Goal: Navigation & Orientation: Find specific page/section

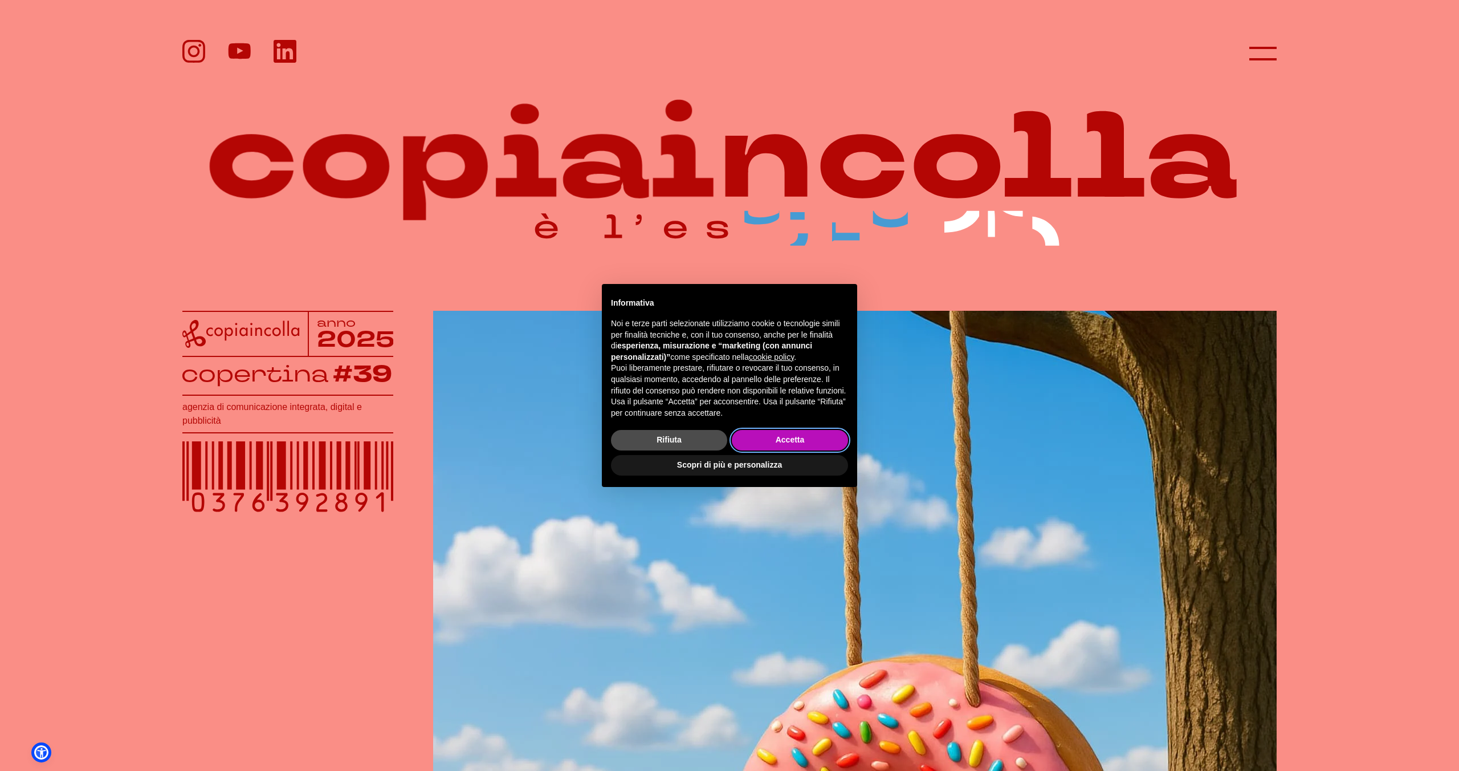
click at [782, 438] on button "Accetta" at bounding box center [790, 440] width 116 height 21
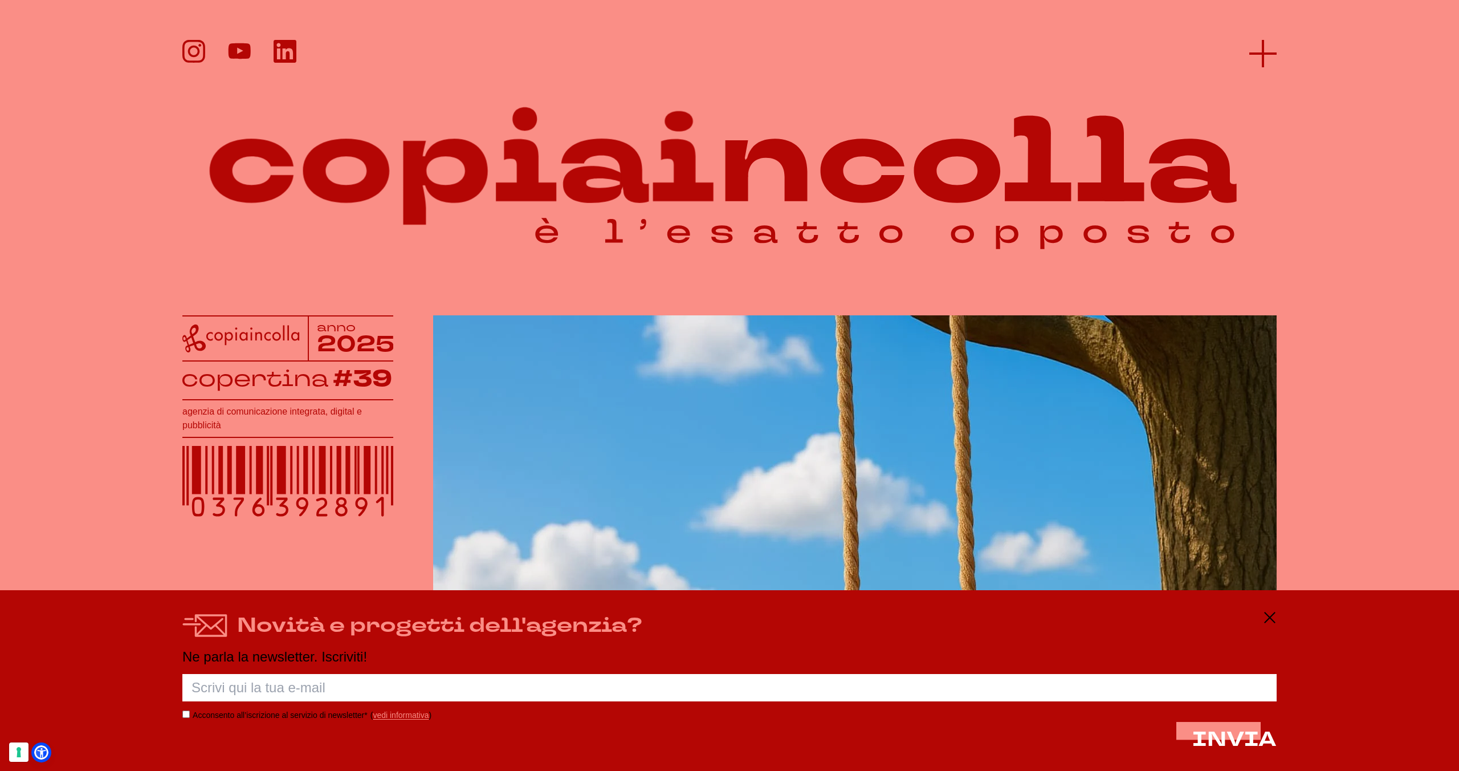
click at [1268, 50] on icon at bounding box center [1262, 53] width 27 height 27
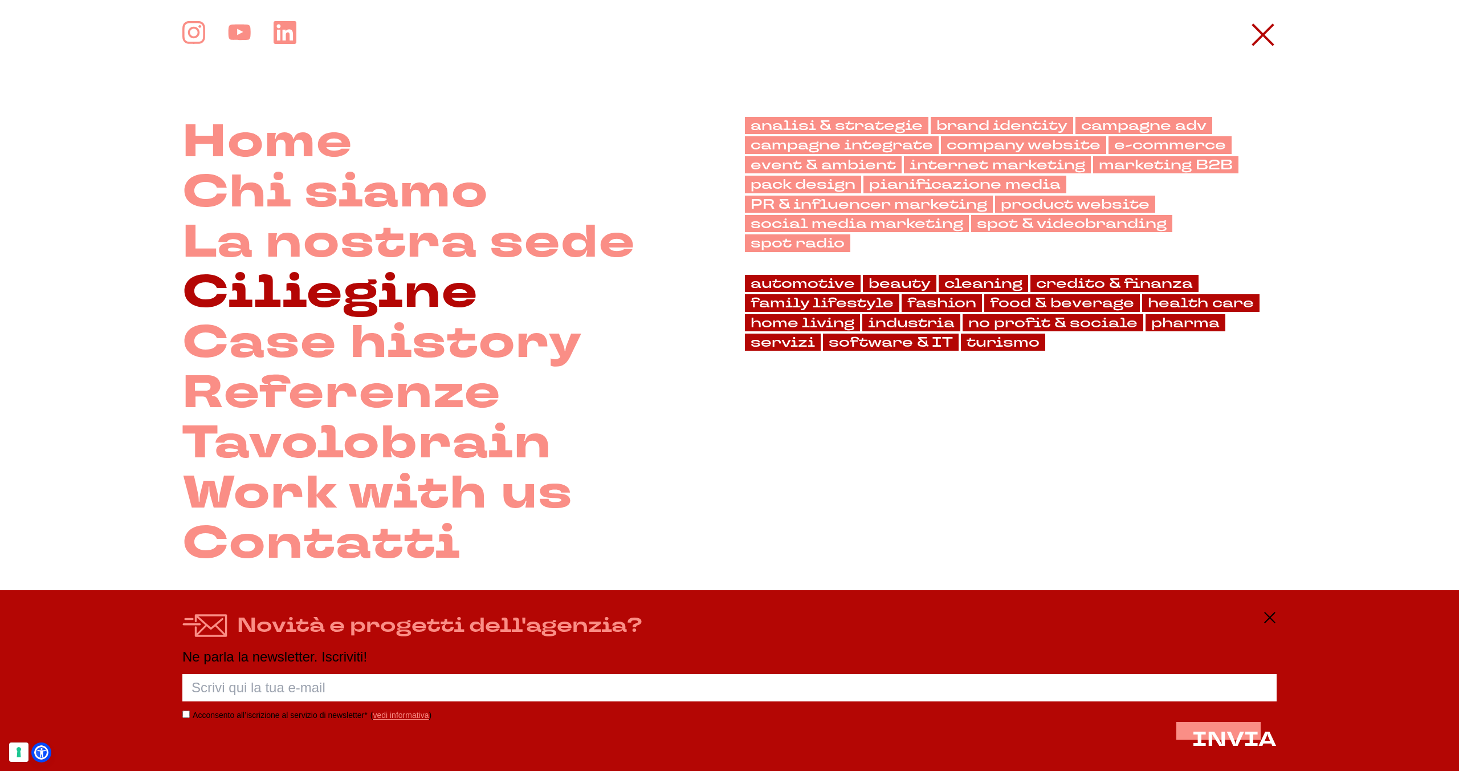
scroll to position [15, 0]
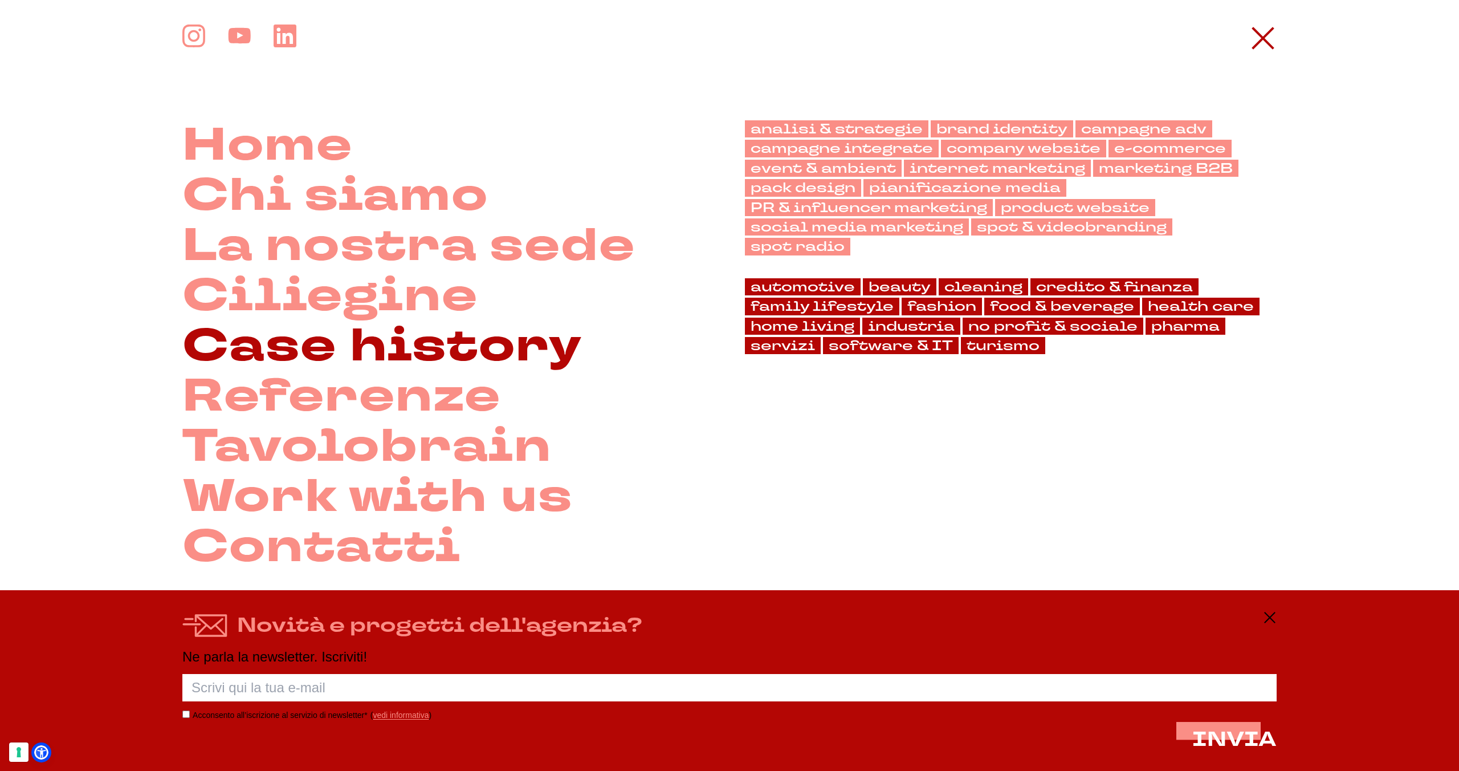
click at [380, 335] on link "Case history" at bounding box center [382, 346] width 400 height 50
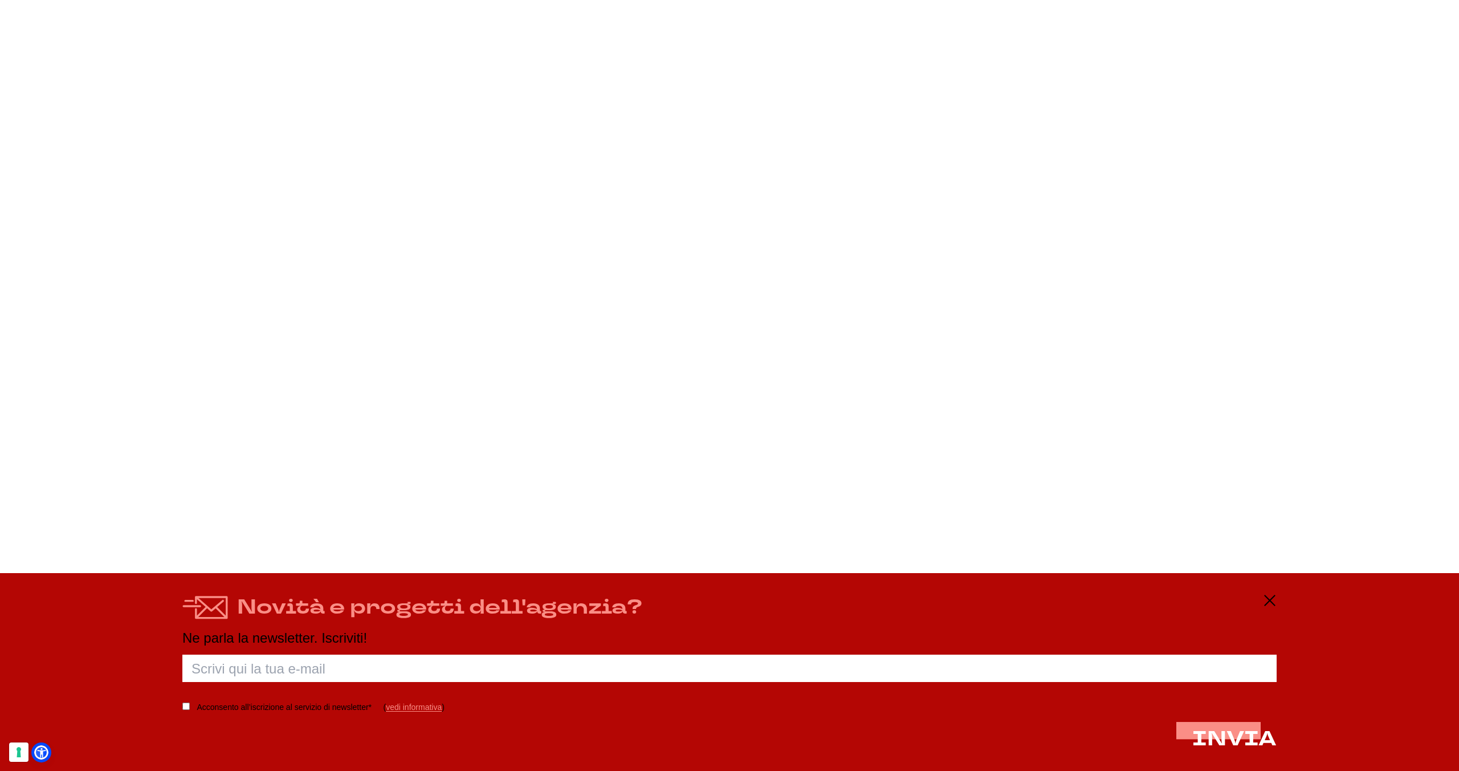
scroll to position [20052, 0]
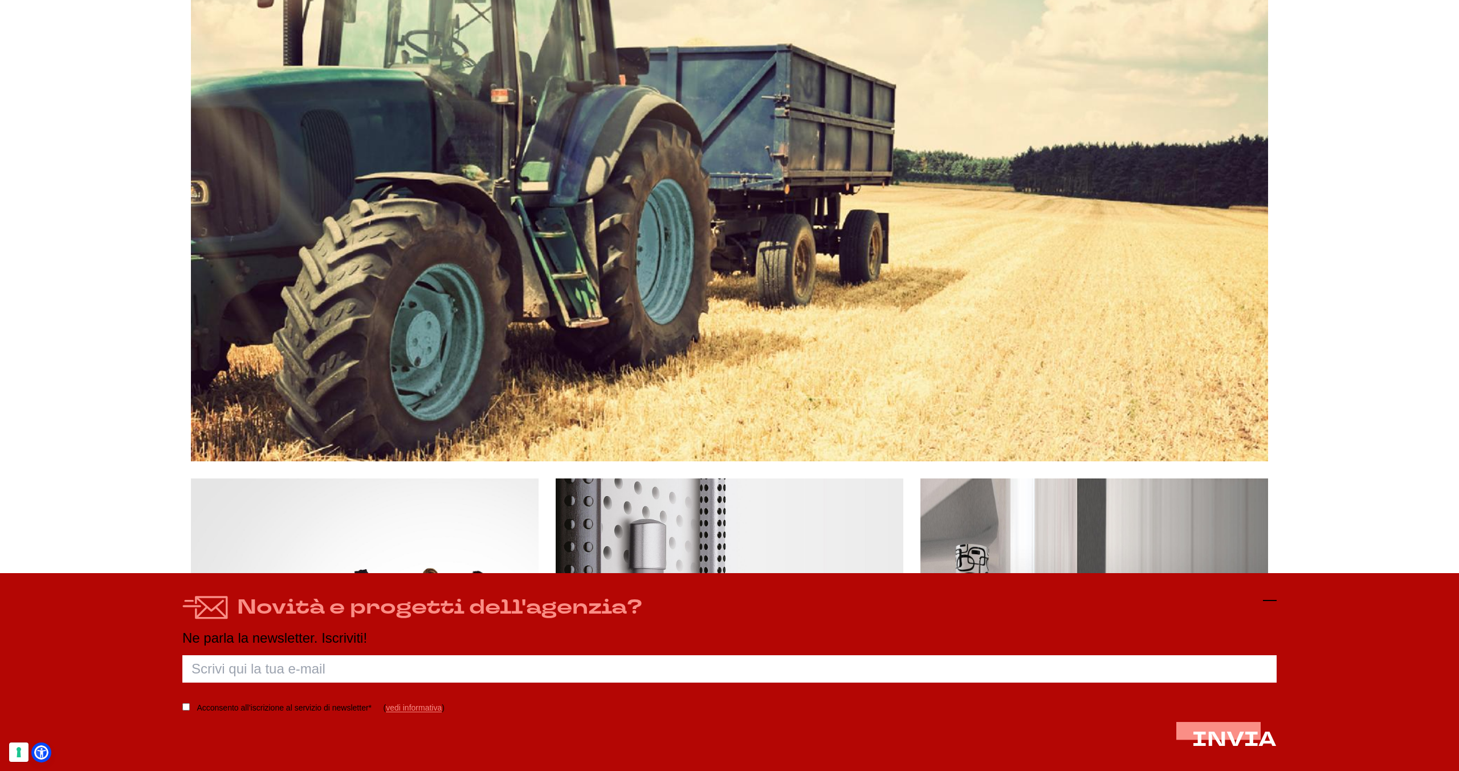
click at [1263, 596] on icon at bounding box center [1270, 600] width 14 height 14
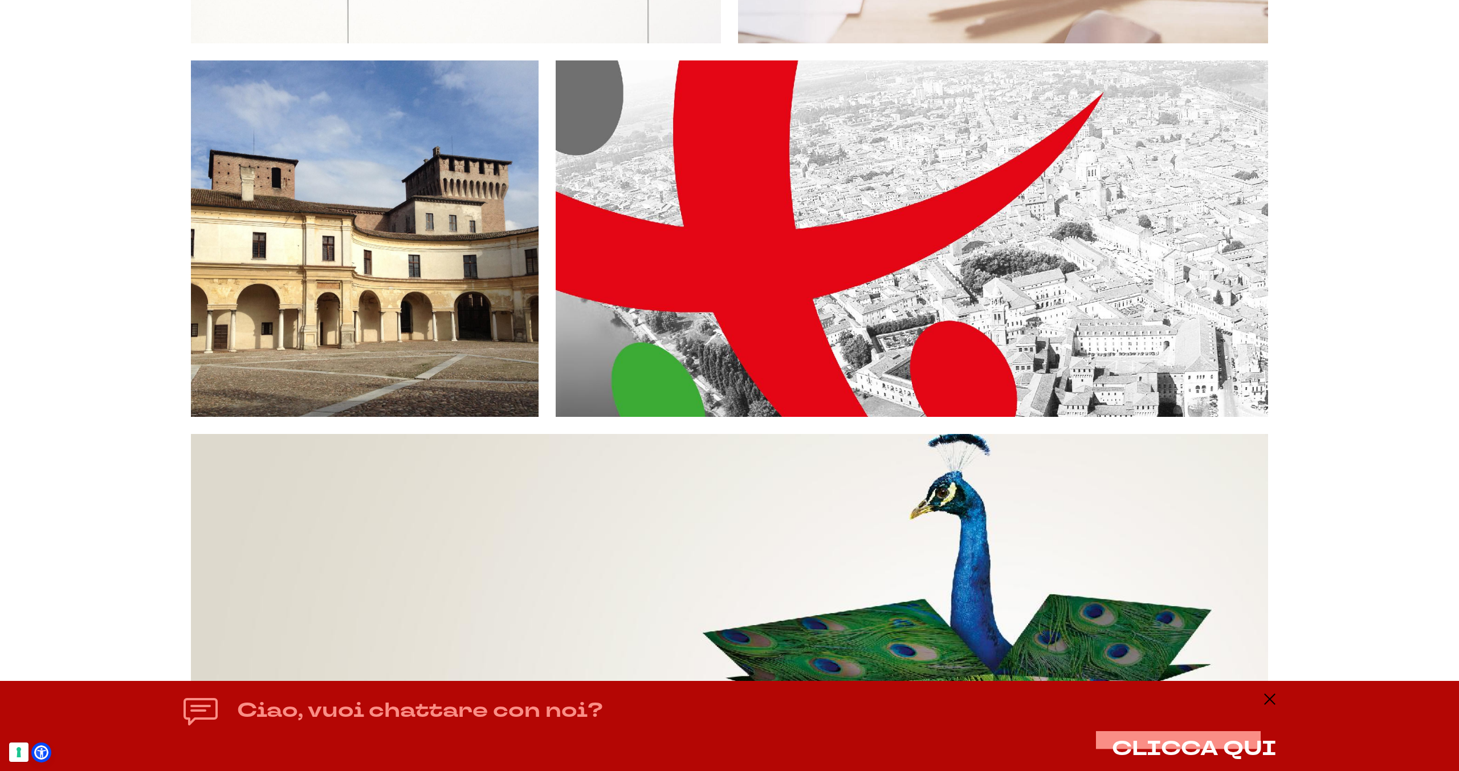
scroll to position [23225, 0]
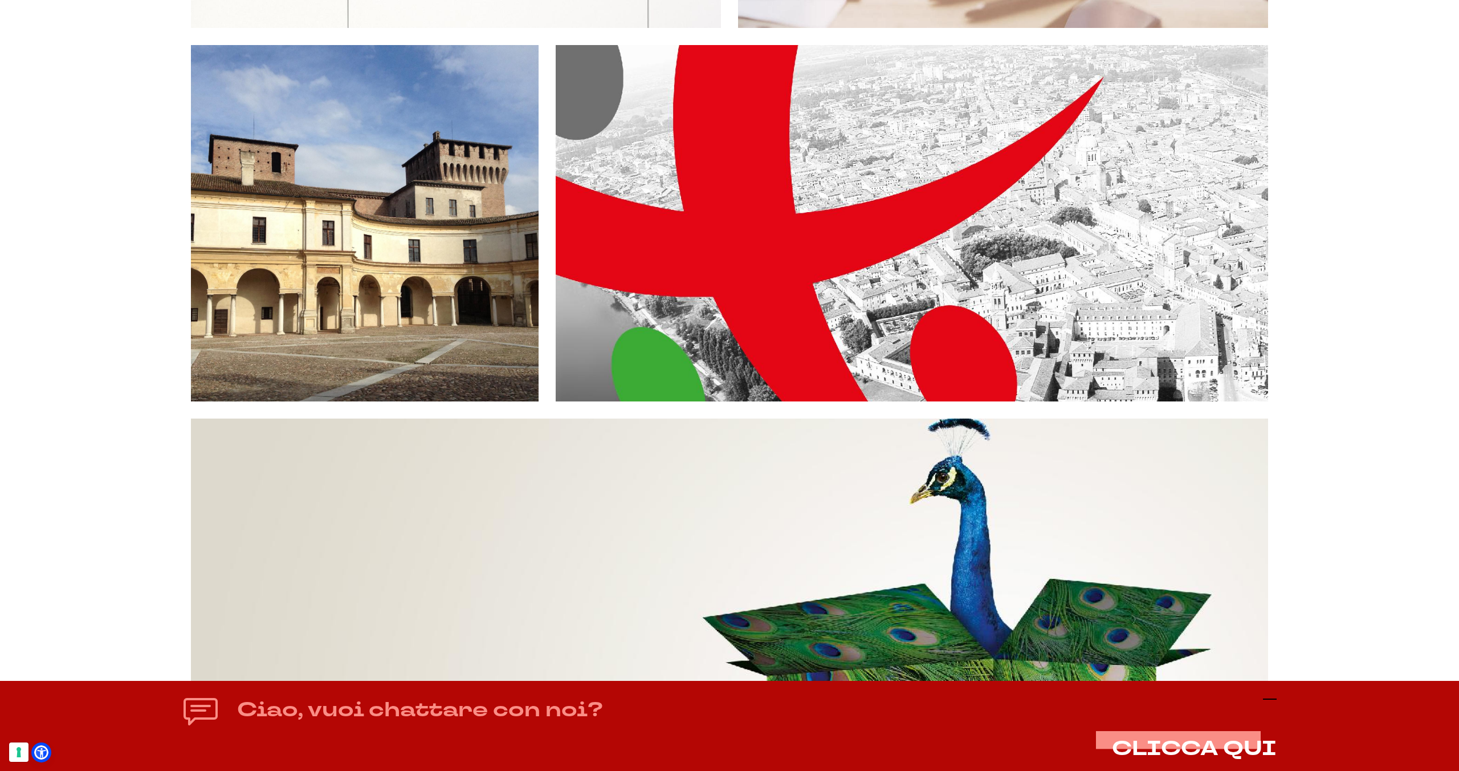
click at [1269, 700] on icon at bounding box center [1270, 699] width 14 height 14
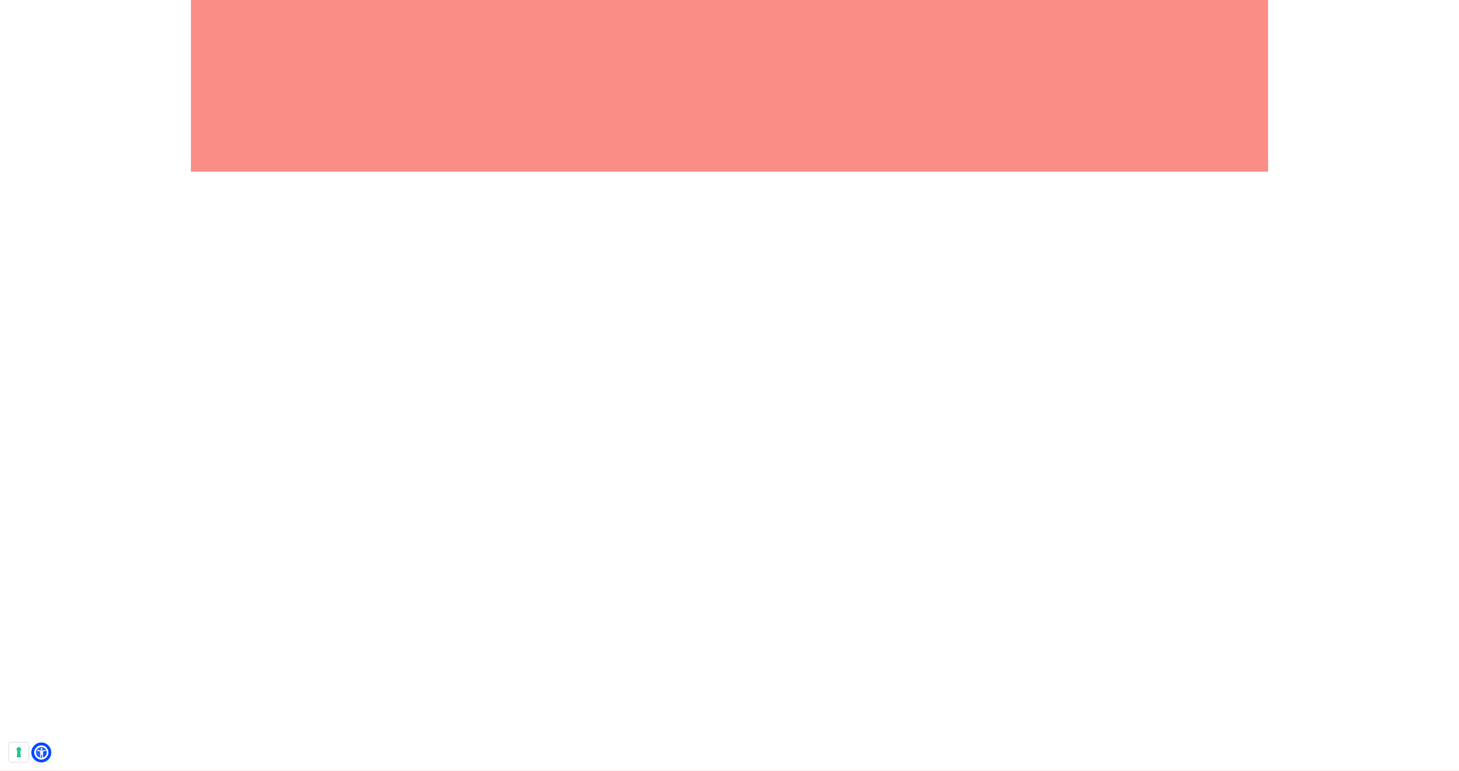
scroll to position [38754, 0]
